Goal: Task Accomplishment & Management: Complete application form

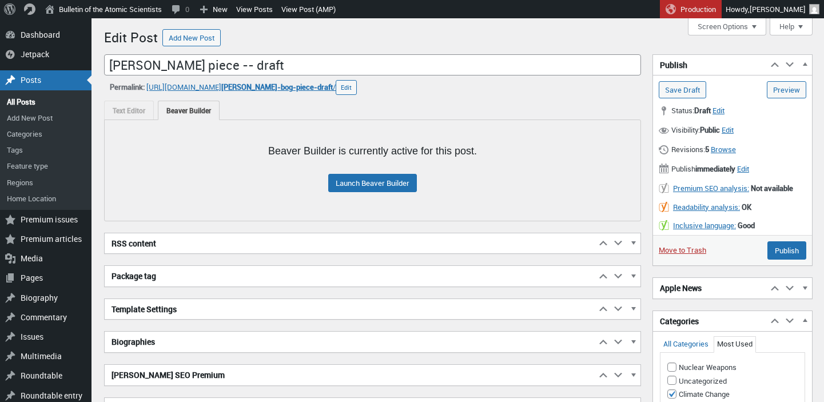
scroll to position [8, 0]
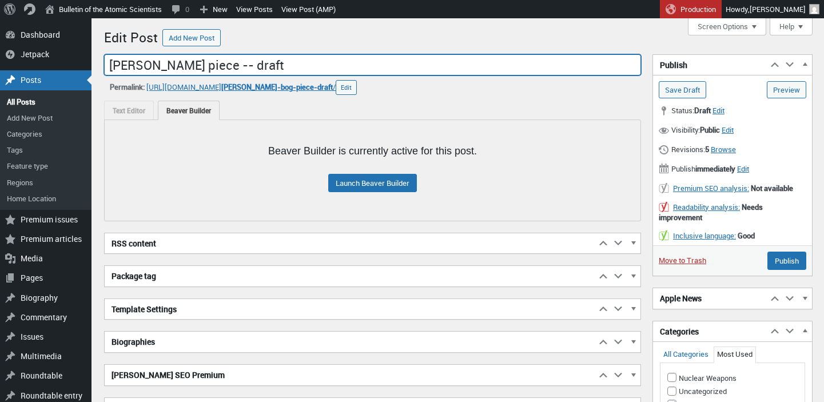
drag, startPoint x: 93, startPoint y: 56, endPoint x: 73, endPoint y: 55, distance: 20.0
click at [104, 55] on input "Frances Bog piece -- draft" at bounding box center [372, 65] width 537 height 22
paste input "Ticking time bogs: How to save a vast archive of human history—and a vital carb…"
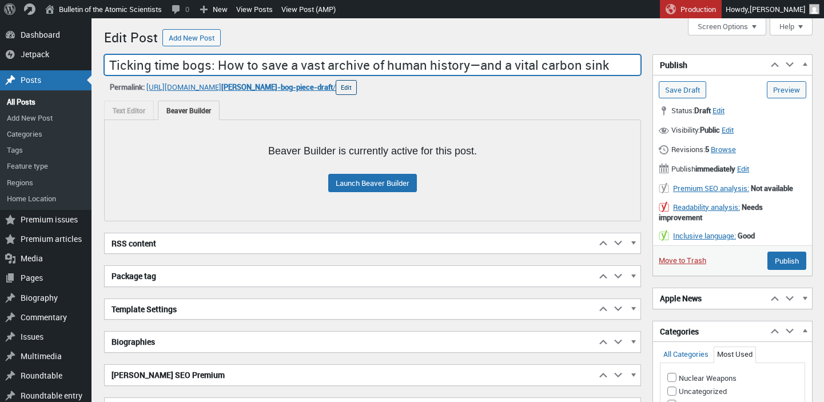
type input "Ticking time bogs: How to save a vast archive of human history—and a vital carb…"
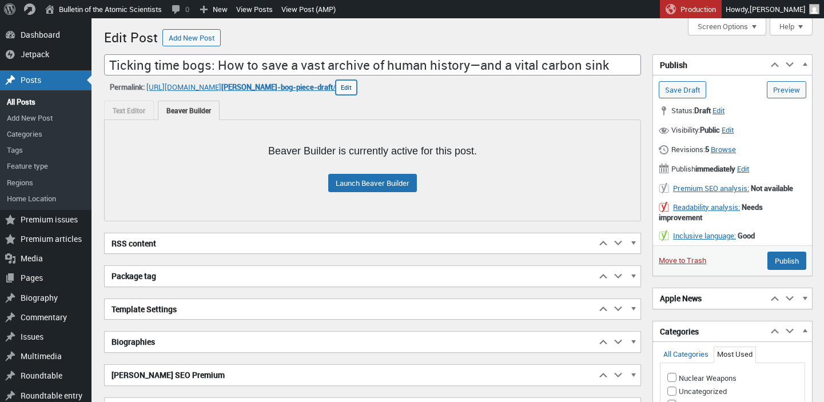
click at [357, 92] on button "Edit" at bounding box center [345, 87] width 21 height 15
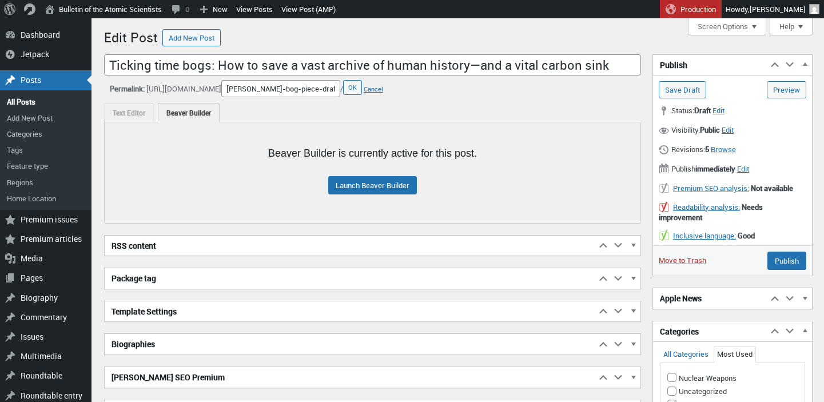
drag, startPoint x: 355, startPoint y: 94, endPoint x: 350, endPoint y: 89, distance: 7.3
click at [340, 89] on input "frances-bog-piece-draft" at bounding box center [280, 88] width 119 height 17
drag, startPoint x: 353, startPoint y: 71, endPoint x: 323, endPoint y: 27, distance: 53.6
click at [323, 80] on input "frances-bog-piece-draft" at bounding box center [280, 88] width 119 height 17
click at [362, 91] on button "OK" at bounding box center [352, 87] width 19 height 15
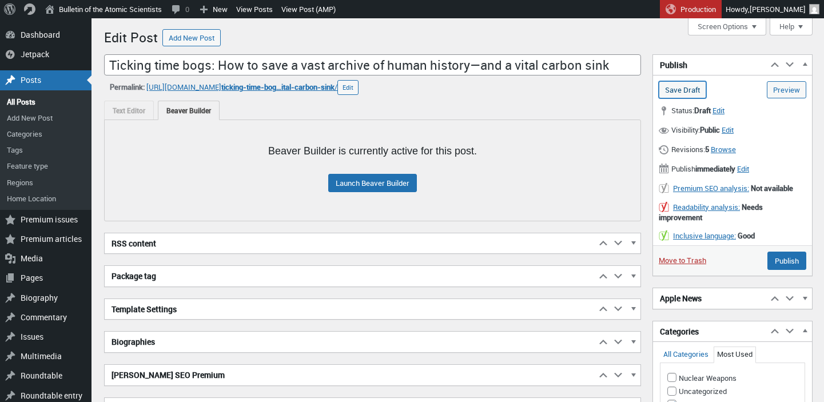
click at [667, 91] on input "Save Draft" at bounding box center [681, 89] width 47 height 17
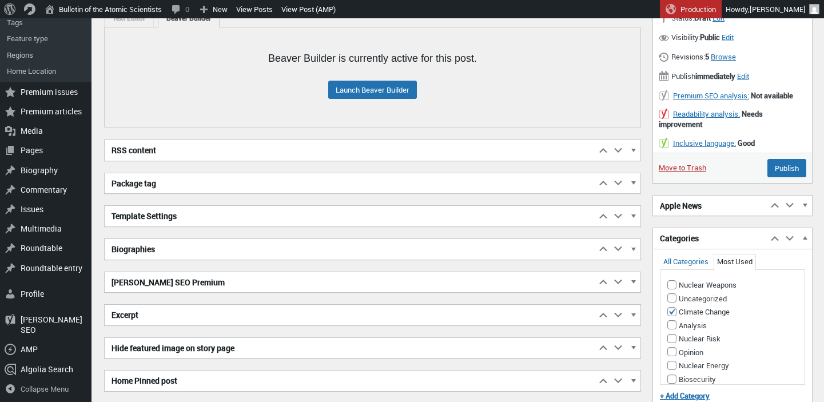
scroll to position [131, 0]
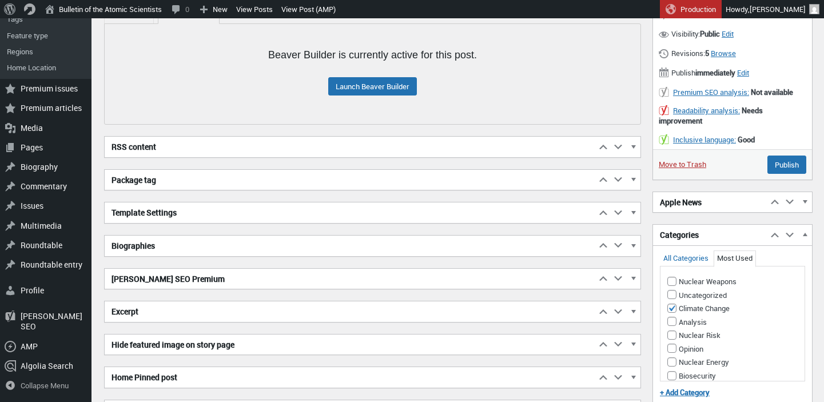
click at [272, 251] on h2 "Biographies" at bounding box center [350, 245] width 491 height 21
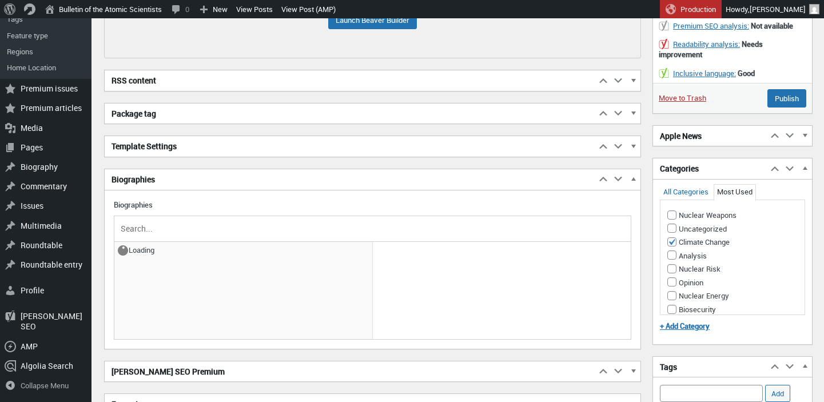
scroll to position [210, 0]
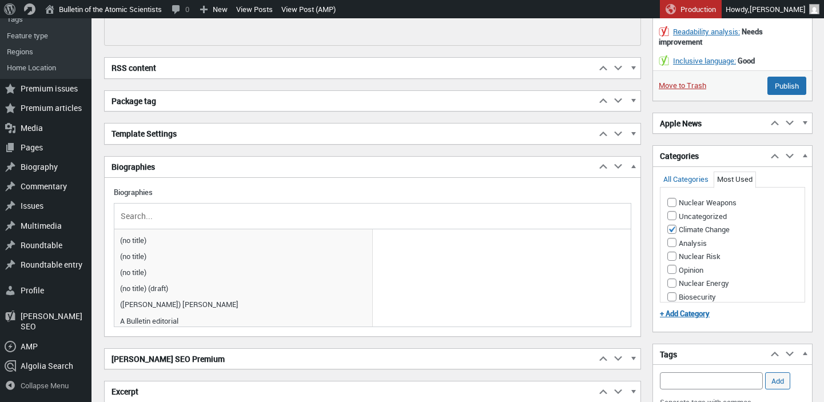
click at [173, 221] on input "text" at bounding box center [372, 215] width 508 height 17
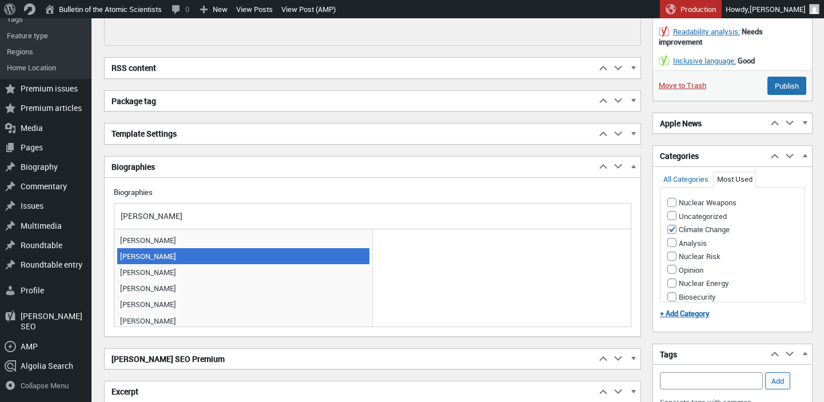
type input "frances"
click at [170, 257] on span "[PERSON_NAME]" at bounding box center [243, 256] width 252 height 16
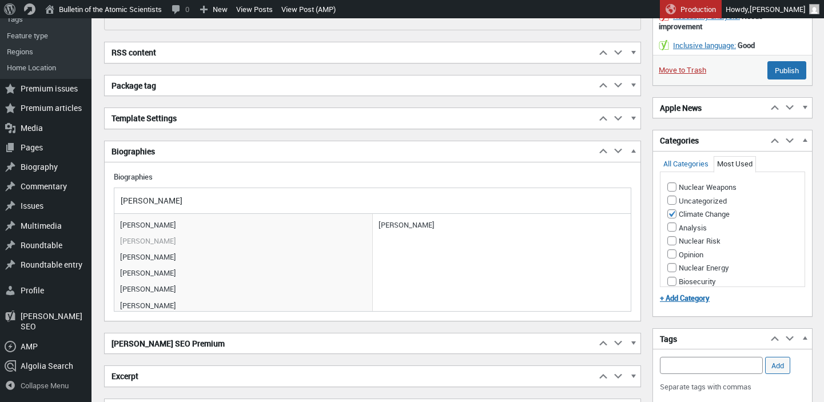
scroll to position [0, 0]
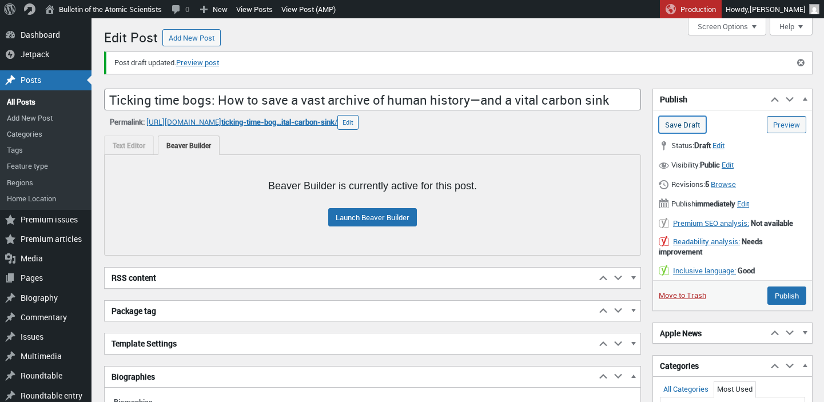
click at [673, 123] on input "Save Draft" at bounding box center [681, 124] width 47 height 17
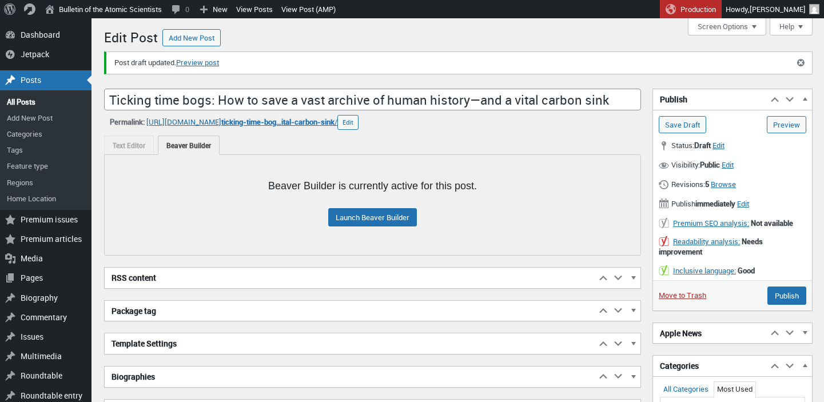
scroll to position [8, 0]
click at [198, 62] on link "Preview post" at bounding box center [197, 62] width 43 height 11
